Goal: Use online tool/utility: Utilize a website feature to perform a specific function

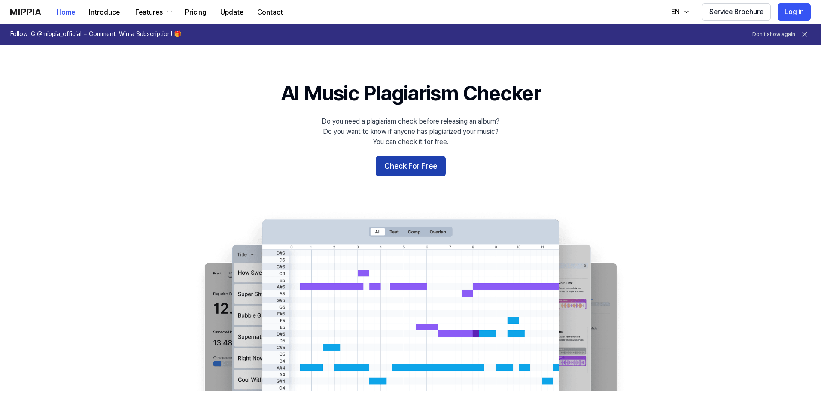
click at [416, 168] on button "Check For Free" at bounding box center [411, 166] width 70 height 21
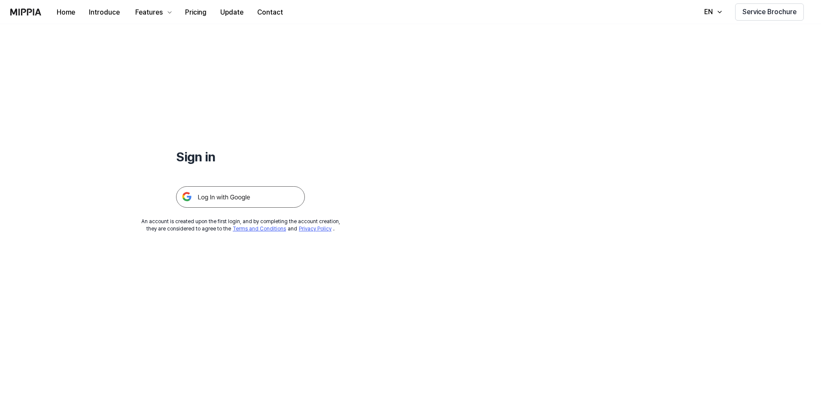
click at [221, 197] on img at bounding box center [240, 196] width 129 height 21
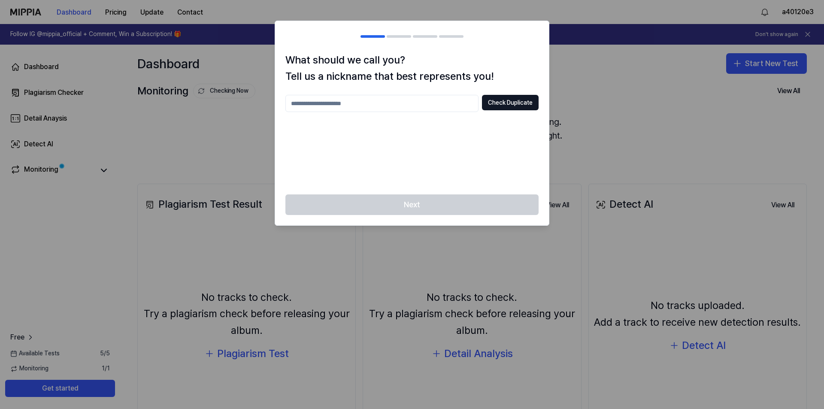
click at [413, 108] on input "text" at bounding box center [382, 103] width 193 height 17
type input "*****"
click at [507, 103] on button "Check Duplicate" at bounding box center [510, 102] width 57 height 15
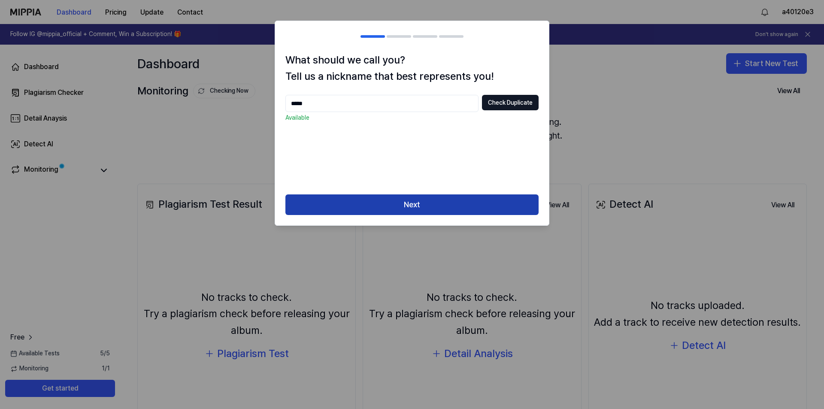
click at [421, 203] on button "Next" at bounding box center [412, 205] width 253 height 21
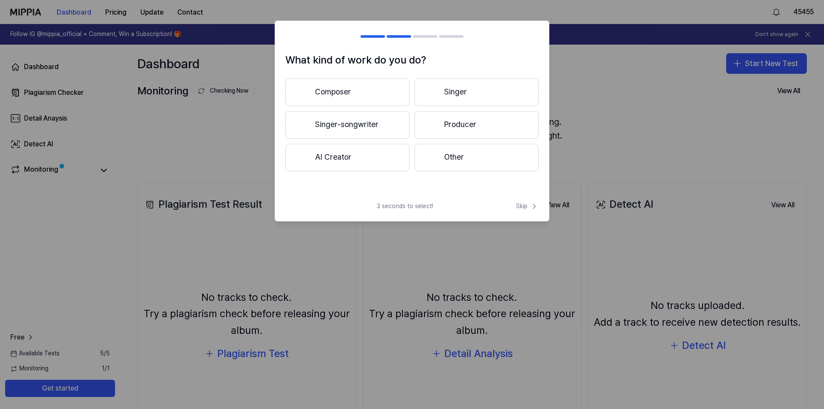
click at [463, 158] on button "Other" at bounding box center [477, 157] width 124 height 27
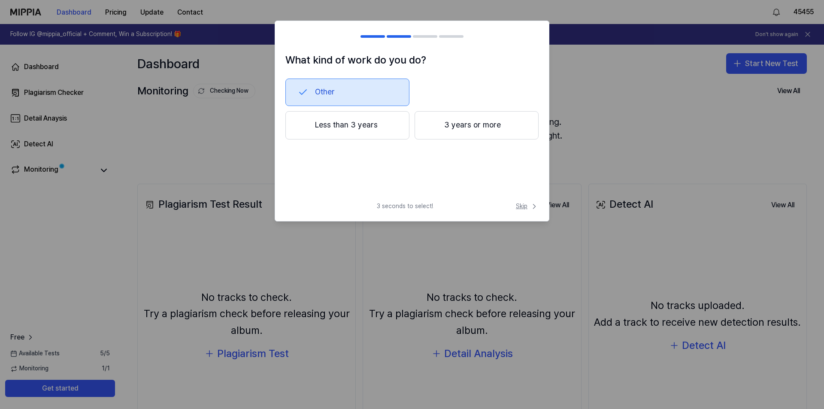
click at [523, 207] on span "Skip" at bounding box center [527, 206] width 23 height 9
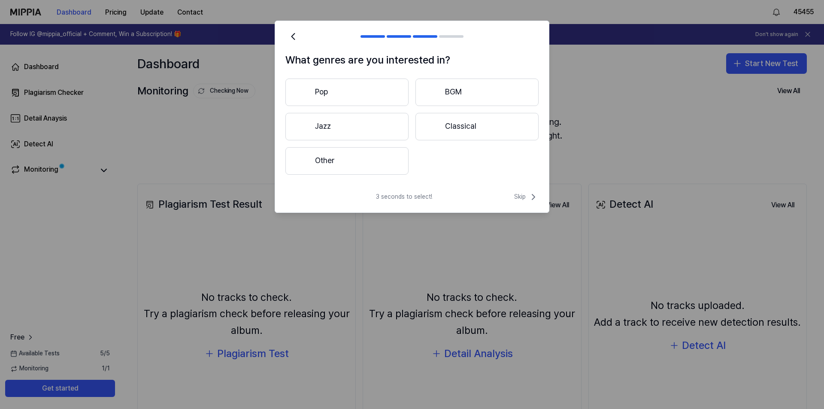
click at [360, 162] on button "Other" at bounding box center [347, 160] width 123 height 27
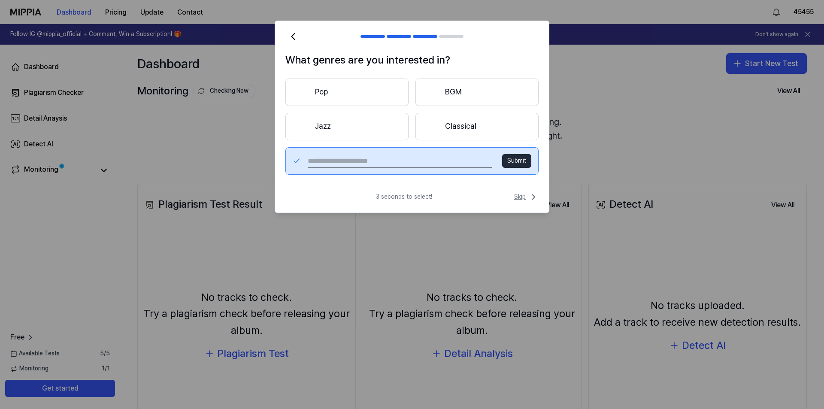
click at [520, 197] on span "Skip" at bounding box center [526, 197] width 24 height 10
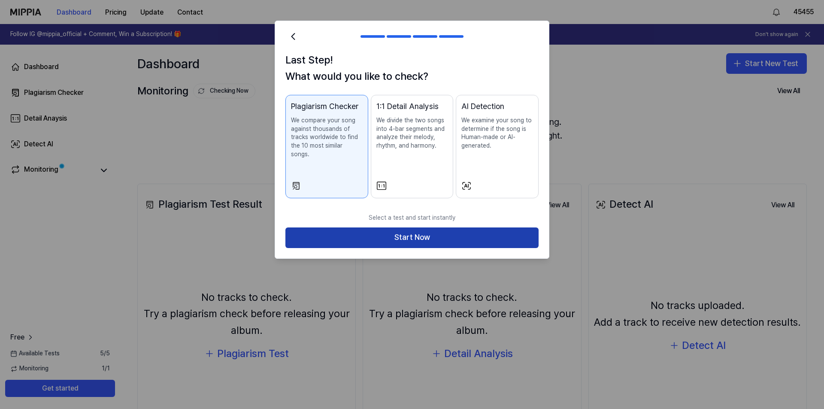
click at [415, 228] on button "Start Now" at bounding box center [412, 238] width 253 height 21
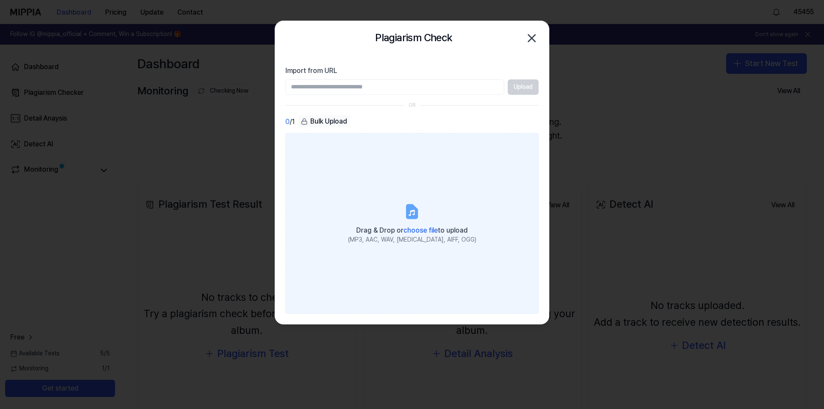
click at [413, 211] on icon at bounding box center [412, 213] width 6 height 6
click at [0, 0] on input "Drag & Drop or choose file to upload (MP3, AAC, WAV, FLAC, AIFF, OGG)" at bounding box center [0, 0] width 0 height 0
click at [414, 213] on icon at bounding box center [412, 213] width 6 height 6
click at [0, 0] on input "Drag & Drop or choose file to upload (MP3, AAC, WAV, FLAC, AIFF, OGG)" at bounding box center [0, 0] width 0 height 0
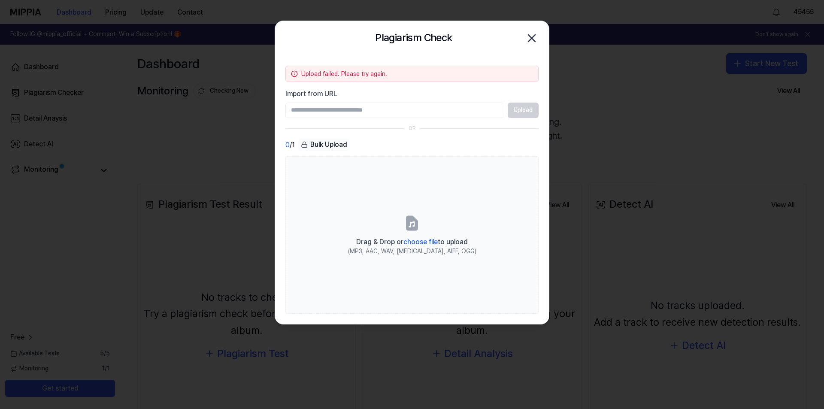
paste input "**********"
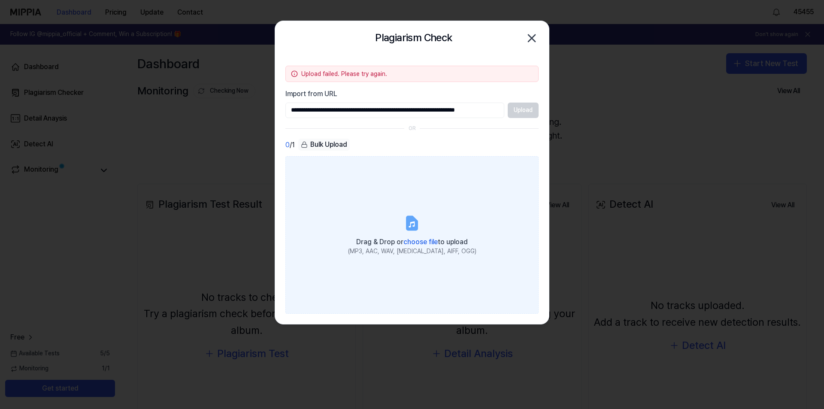
scroll to position [0, 24]
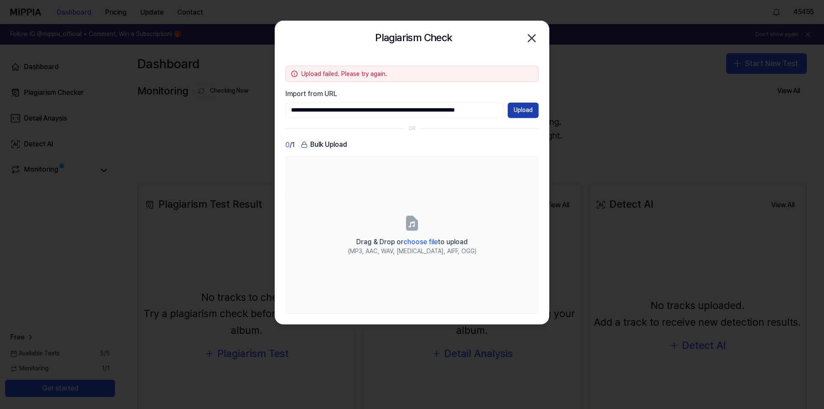
type input "**********"
click at [523, 111] on button "Upload" at bounding box center [523, 110] width 31 height 15
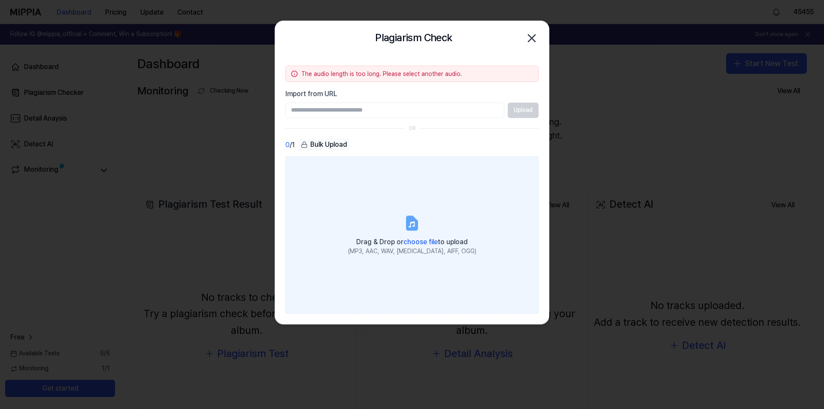
click at [417, 221] on icon at bounding box center [412, 222] width 10 height 13
click at [0, 0] on input "Drag & Drop or choose file to upload (MP3, AAC, WAV, FLAC, AIFF, OGG)" at bounding box center [0, 0] width 0 height 0
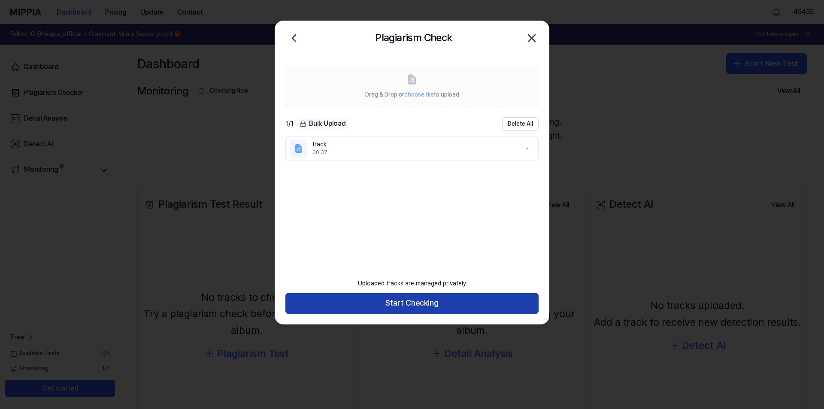
click at [432, 303] on button "Start Checking" at bounding box center [412, 303] width 253 height 21
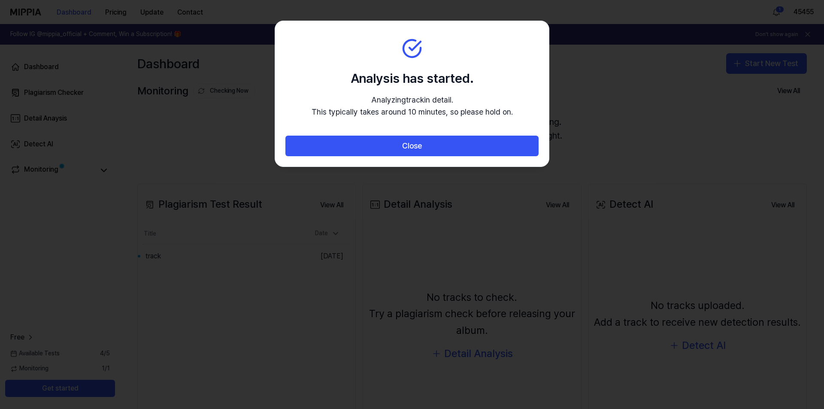
click at [478, 49] on section "Analysis has started. Analyzing track in detail. This typically takes around 10…" at bounding box center [412, 78] width 274 height 115
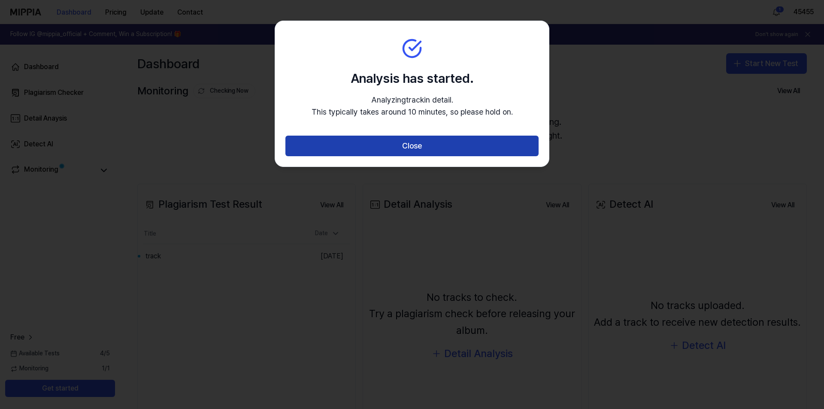
click at [425, 147] on button "Close" at bounding box center [412, 146] width 253 height 21
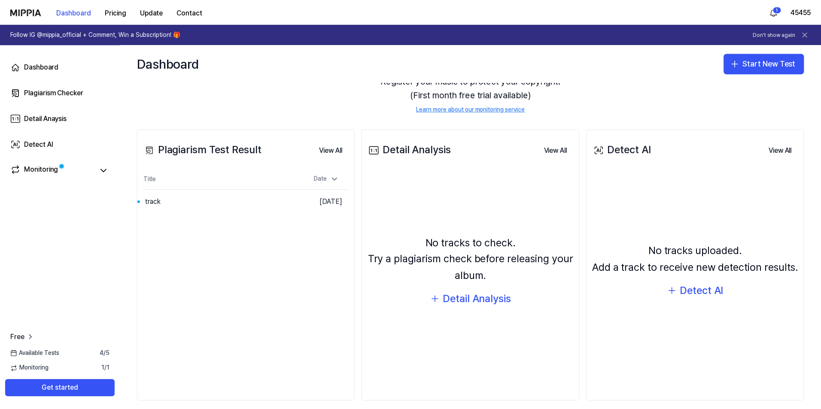
scroll to position [64, 0]
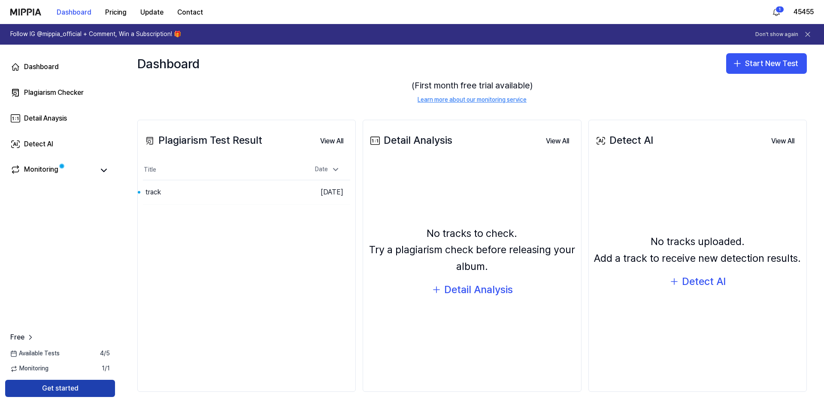
click at [71, 392] on button "Get started" at bounding box center [60, 388] width 110 height 17
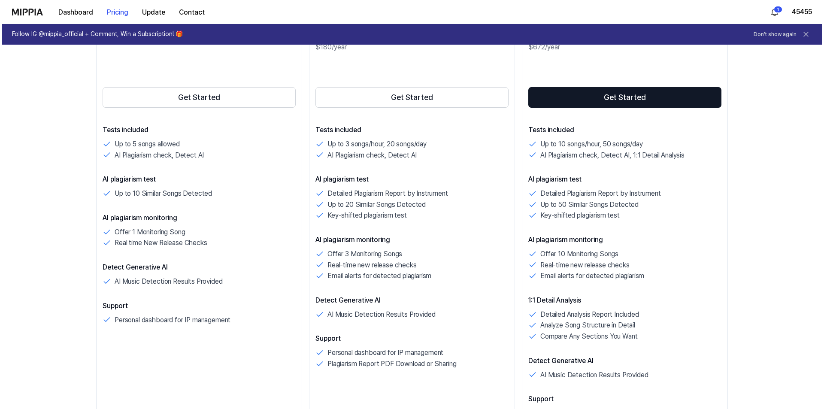
scroll to position [0, 0]
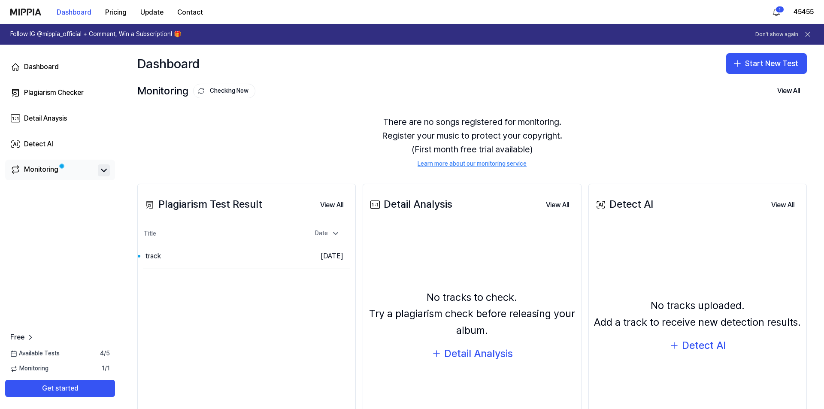
click at [102, 169] on icon at bounding box center [104, 170] width 10 height 10
click at [78, 386] on button "Get started" at bounding box center [60, 388] width 110 height 17
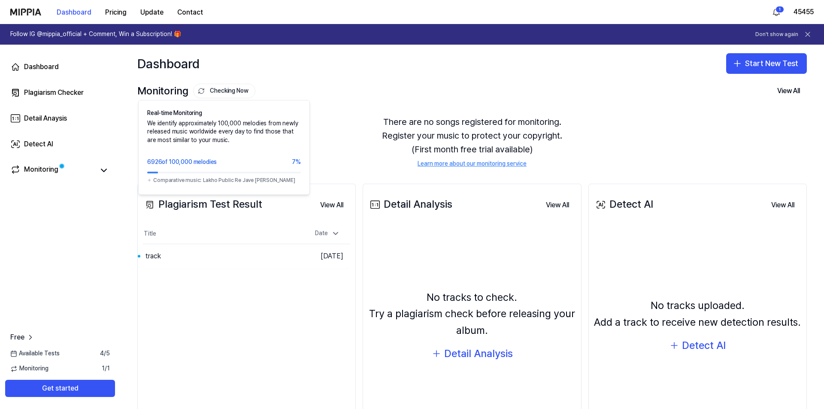
click at [229, 89] on button "Checking Now" at bounding box center [224, 91] width 62 height 15
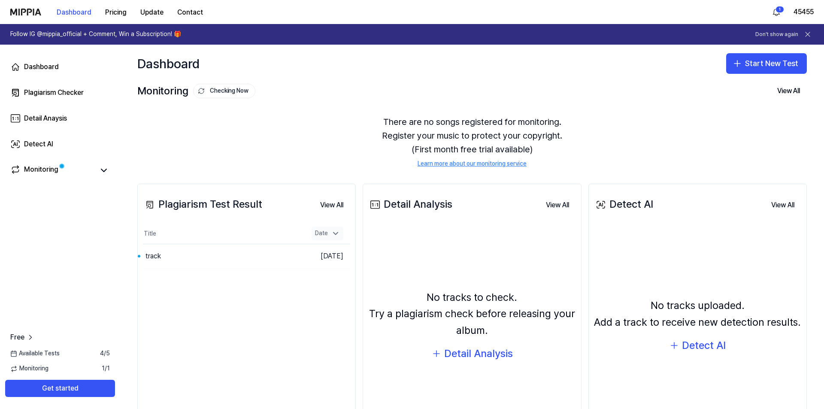
click at [335, 232] on icon at bounding box center [336, 233] width 9 height 9
click at [335, 207] on button "View All" at bounding box center [331, 205] width 37 height 17
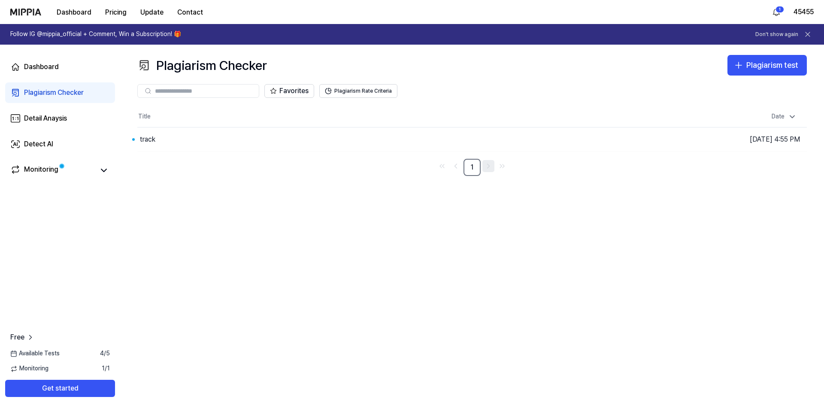
click at [490, 166] on icon "Go to next page" at bounding box center [488, 166] width 9 height 10
click at [43, 350] on span "Available Tests" at bounding box center [34, 354] width 49 height 9
click at [30, 338] on icon at bounding box center [30, 337] width 9 height 9
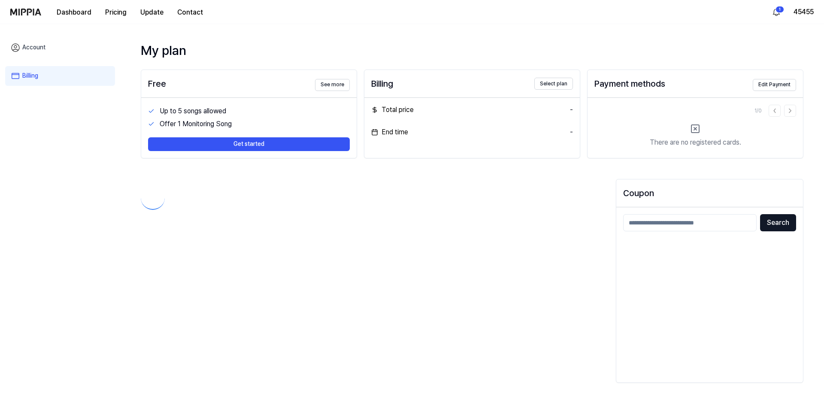
click at [17, 338] on div "Account Billing" at bounding box center [60, 217] width 120 height 387
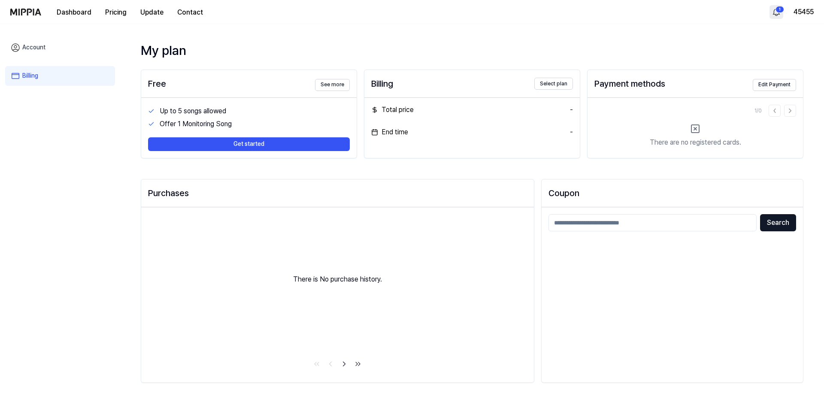
click at [776, 10] on html "Dashboard Pricing Update Contact 1 45455 Account Billing My plan Free See more …" at bounding box center [412, 204] width 824 height 409
click at [26, 10] on html "Dashboard Pricing Update Contact 45455 Account Billing My plan Free See more Up…" at bounding box center [412, 204] width 824 height 409
click at [26, 10] on img at bounding box center [25, 12] width 31 height 7
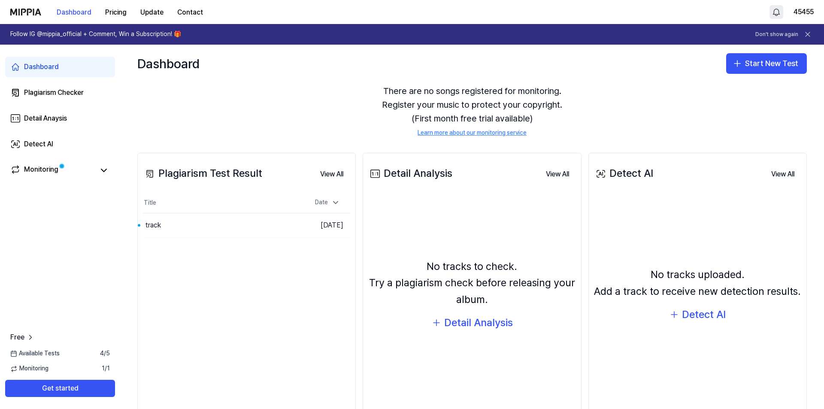
scroll to position [21, 0]
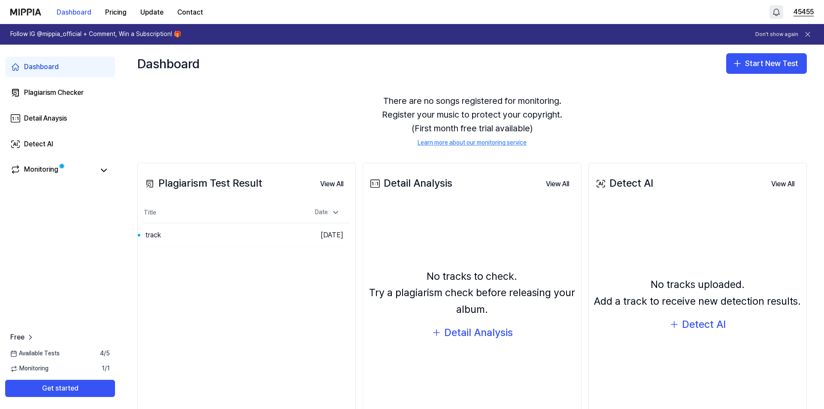
click at [803, 10] on button "45455" at bounding box center [804, 12] width 20 height 10
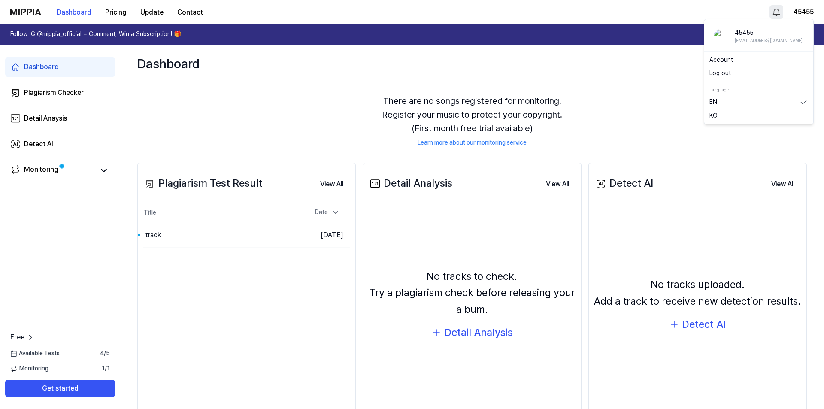
click at [722, 74] on button "Log out" at bounding box center [759, 73] width 99 height 9
